Goal: Information Seeking & Learning: Find specific fact

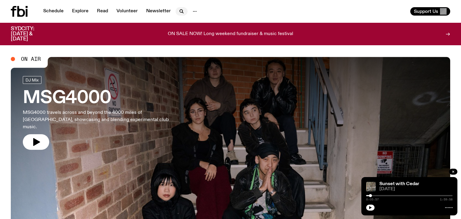
click at [178, 13] on icon "button" at bounding box center [181, 11] width 7 height 7
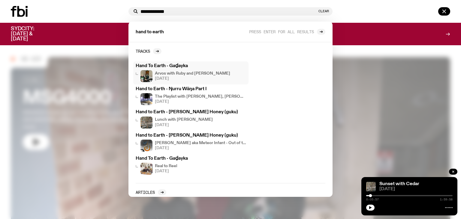
type input "**********"
click at [170, 73] on h4 "Arvos with Ruby and [PERSON_NAME]" at bounding box center [192, 74] width 75 height 4
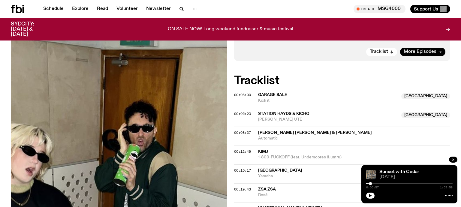
scroll to position [735, 0]
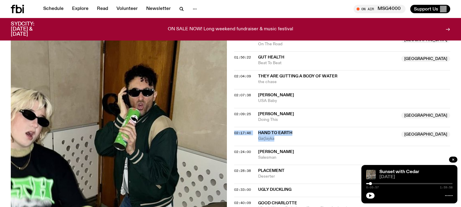
drag, startPoint x: 255, startPoint y: 103, endPoint x: 274, endPoint y: 110, distance: 20.0
click at [274, 127] on div "02:17:46 Hand To Earth [GEOGRAPHIC_DATA] Gaḏayka [GEOGRAPHIC_DATA]" at bounding box center [342, 136] width 216 height 19
copy div "02:17:46 Hand To Earth [GEOGRAPHIC_DATA] Gaḏayka"
click at [52, 9] on link "Schedule" at bounding box center [54, 9] width 28 height 8
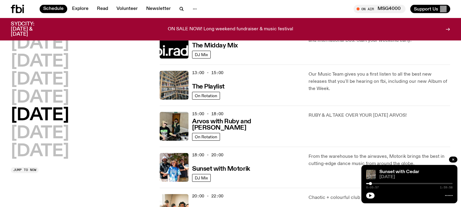
scroll to position [158, 0]
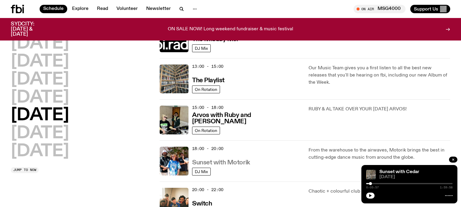
click at [227, 163] on h3 "Sunset with Motorik" at bounding box center [221, 163] width 58 height 6
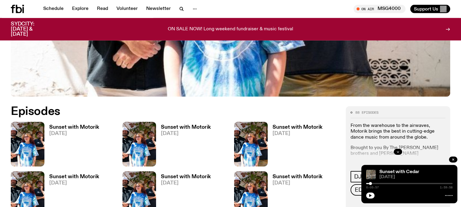
scroll to position [222, 0]
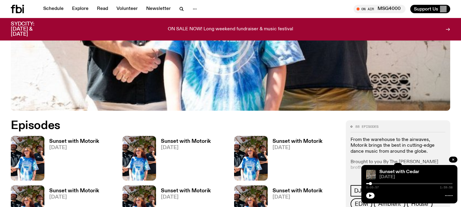
click at [74, 140] on h3 "Sunset with Motorik" at bounding box center [74, 141] width 50 height 5
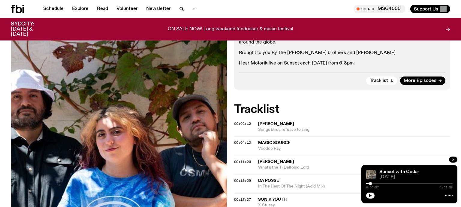
scroll to position [127, 0]
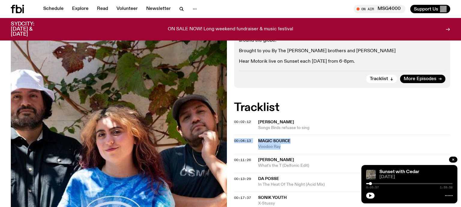
drag, startPoint x: 257, startPoint y: 141, endPoint x: 283, endPoint y: 145, distance: 26.4
click at [283, 145] on div "00:04:13 Magic Source Voodoo Ray" at bounding box center [342, 144] width 216 height 19
copy div "00:04:13 Magic Source Voodoo Ray"
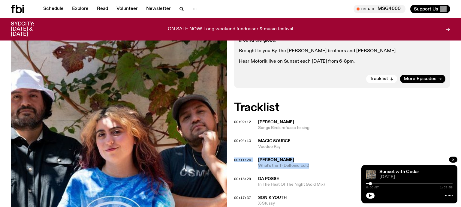
drag, startPoint x: 256, startPoint y: 158, endPoint x: 315, endPoint y: 165, distance: 59.3
click at [315, 165] on div "00:11:26 [PERSON_NAME] What's the T (Delfonic Edit)" at bounding box center [342, 163] width 216 height 19
copy div "00:11:26 [PERSON_NAME] What's the T (Delfonic Edit)"
